Goal: Transaction & Acquisition: Purchase product/service

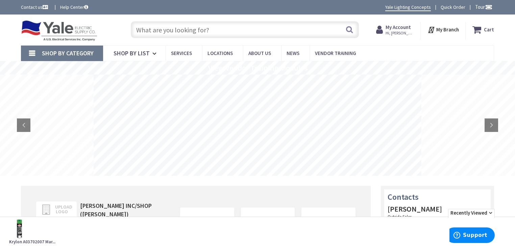
click at [246, 38] on div "Search" at bounding box center [242, 30] width 231 height 22
click at [243, 36] on input "text" at bounding box center [245, 29] width 228 height 17
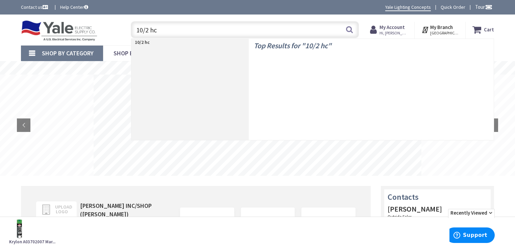
type input "10/2 hcf"
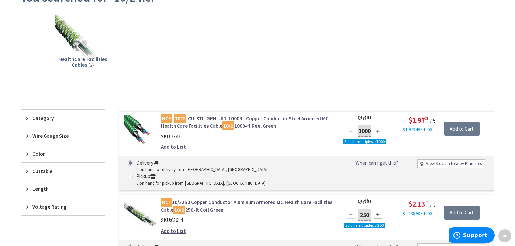
scroll to position [81, 0]
